Goal: Information Seeking & Learning: Learn about a topic

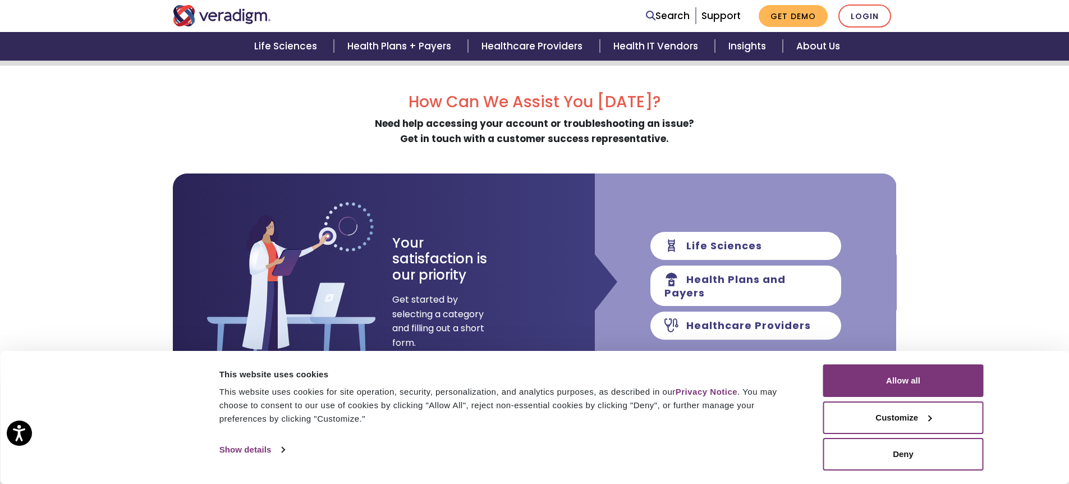
scroll to position [88, 0]
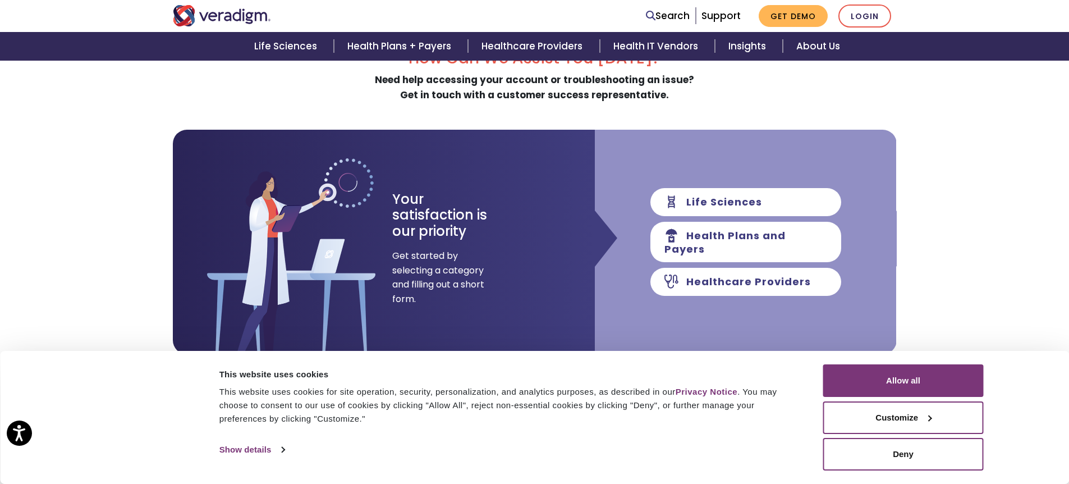
click at [1028, 345] on div "How Can We Assist You Today? Need help accessing your account or troubleshootin…" at bounding box center [534, 340] width 1069 height 636
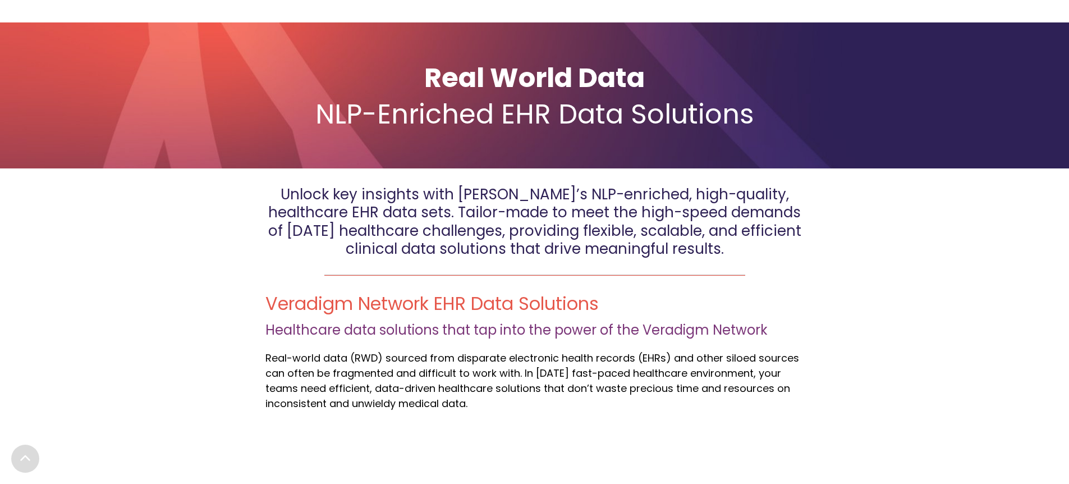
scroll to position [100, 0]
